Goal: Transaction & Acquisition: Purchase product/service

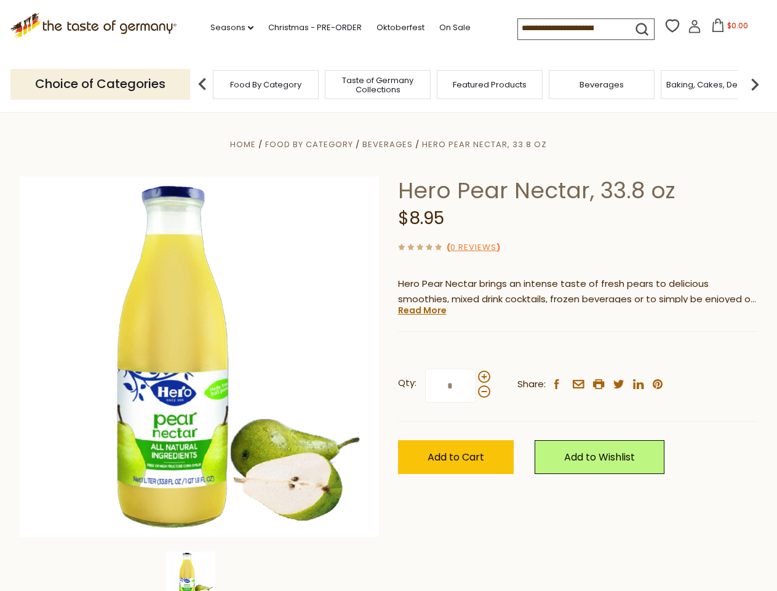
click at [388, 295] on div "Home Food By Category [GEOGRAPHIC_DATA] Hero Pear Nectar, 33.8 oz Hero Pear Nec…" at bounding box center [388, 374] width 757 height 474
click at [227, 28] on link "Seasons dropdown_arrow" at bounding box center [232, 28] width 43 height 14
click at [571, 28] on input at bounding box center [570, 27] width 104 height 17
click at [728, 29] on span "$0.00" at bounding box center [738, 25] width 21 height 10
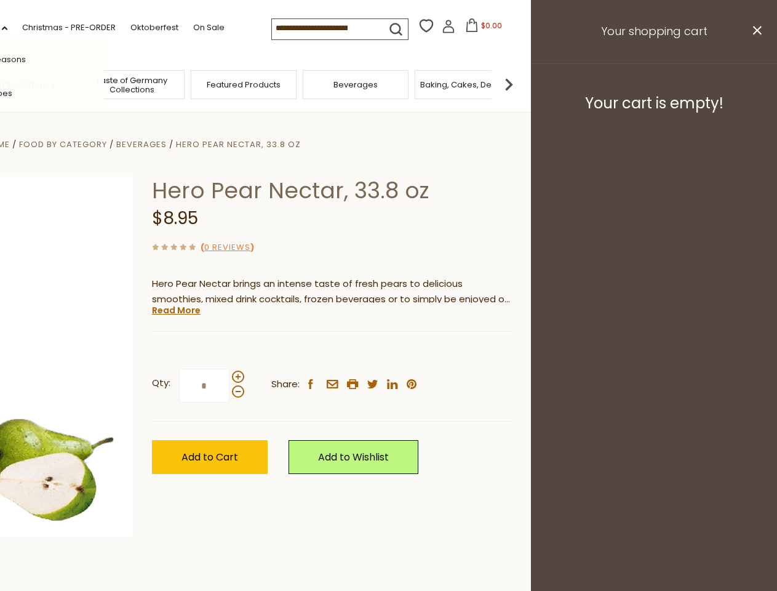
click at [104, 84] on div "All Seasons Recipes Game Day [DATE] [DATE] [DATE][PERSON_NAME] [DATE] Springfes…" at bounding box center [34, 295] width 140 height 522
click at [521, 84] on img at bounding box center [509, 84] width 25 height 25
click at [388, 351] on div "Qty: * Share: facebook email printer twitter linkedin pinterest" at bounding box center [332, 385] width 360 height 71
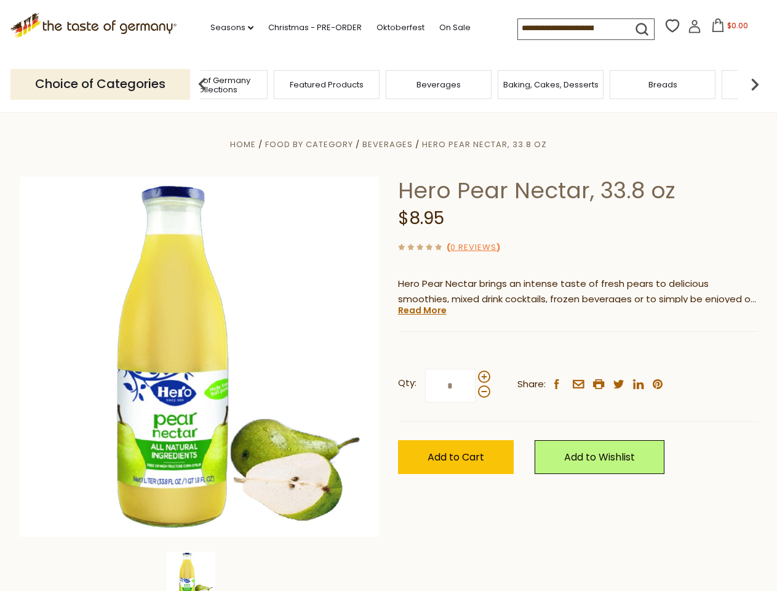
click at [199, 571] on img at bounding box center [190, 576] width 49 height 49
click at [422, 310] on link "Read More" at bounding box center [422, 310] width 49 height 12
